Goal: Navigation & Orientation: Find specific page/section

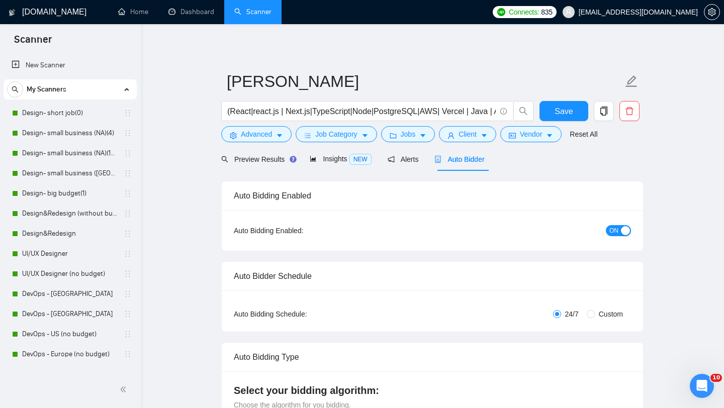
scroll to position [63, 0]
click at [183, 16] on link "Dashboard" at bounding box center [191, 12] width 46 height 9
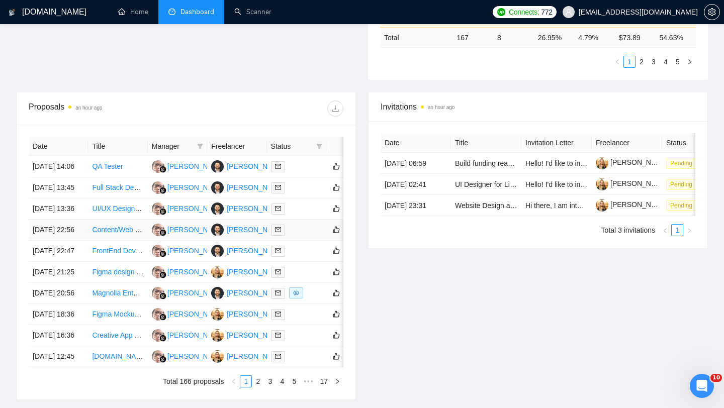
scroll to position [429, 0]
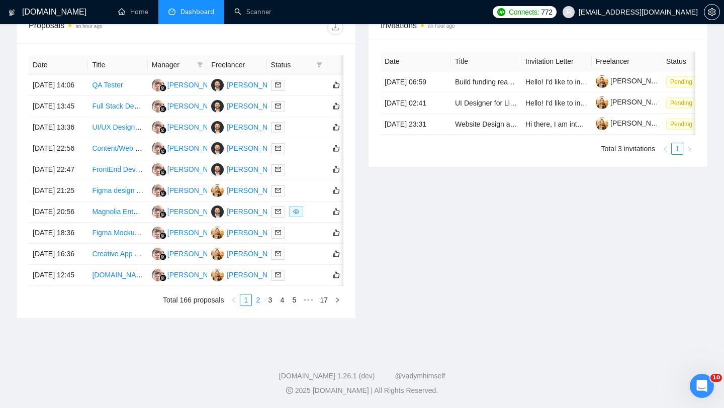
click at [256, 306] on link "2" at bounding box center [257, 300] width 11 height 11
click at [243, 306] on link "1" at bounding box center [245, 300] width 11 height 11
